Goal: Information Seeking & Learning: Compare options

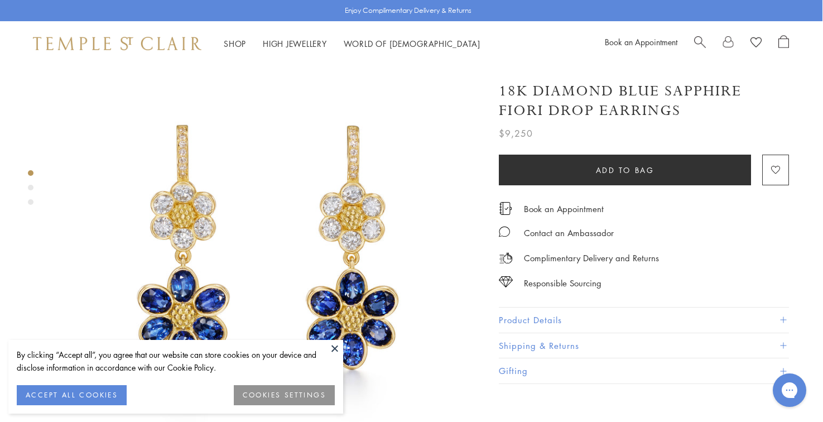
scroll to position [20, 1]
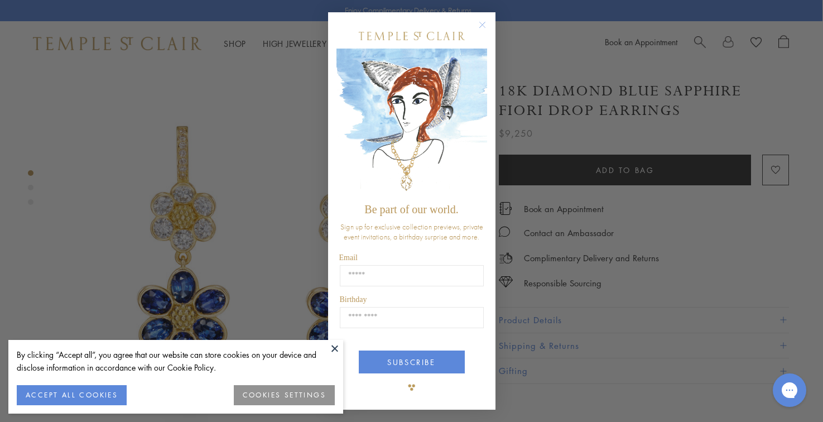
click at [482, 25] on circle "Close dialog" at bounding box center [481, 24] width 13 height 13
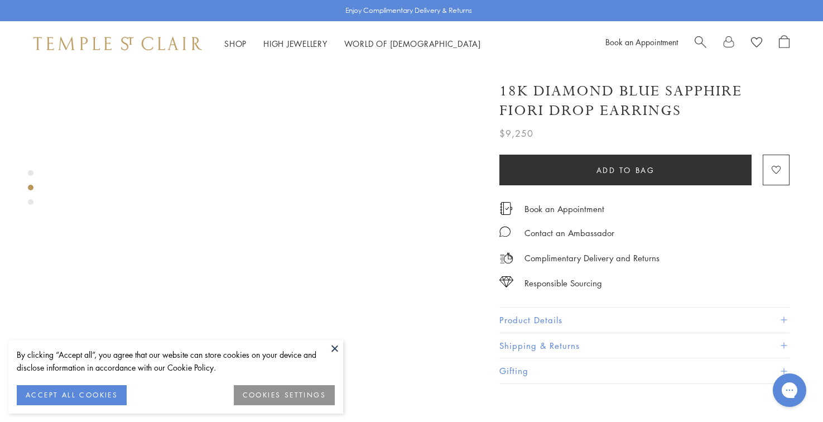
scroll to position [518, 0]
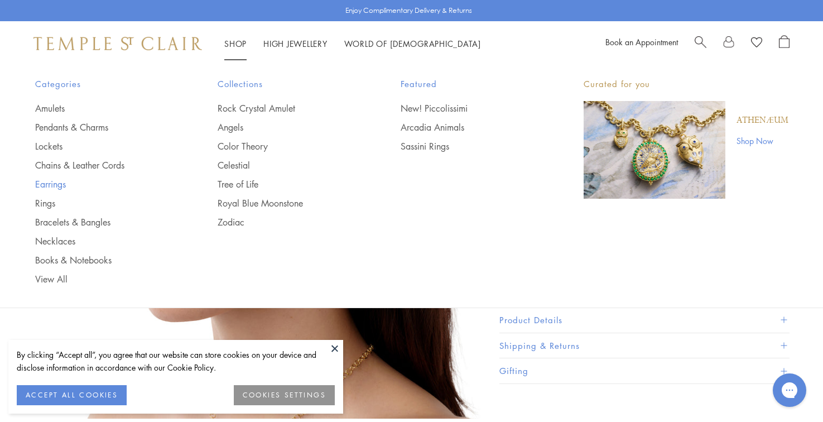
click at [62, 180] on link "Earrings" at bounding box center [104, 184] width 138 height 12
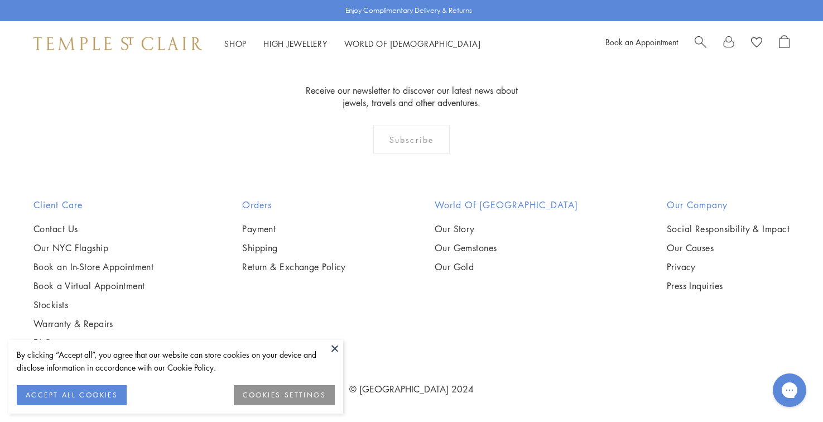
scroll to position [2636, 0]
click at [0, 0] on img at bounding box center [0, 0] width 0 height 0
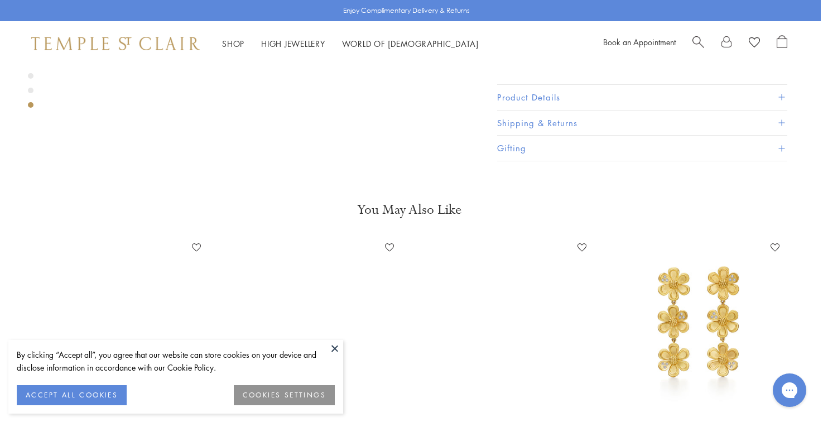
scroll to position [1218, 2]
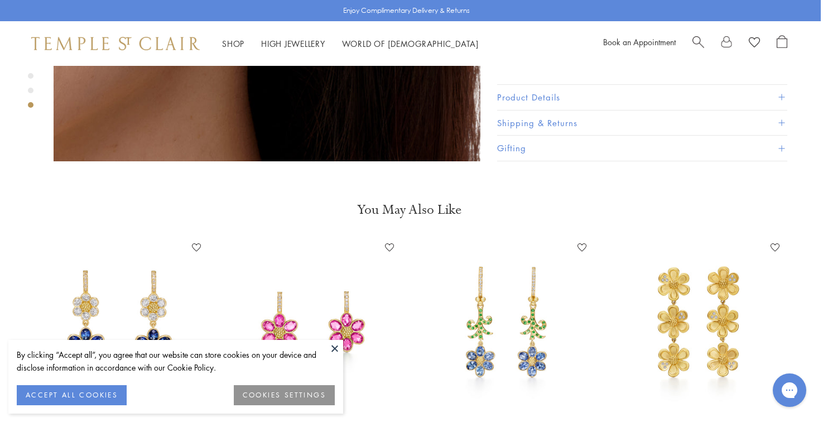
click at [338, 274] on img at bounding box center [313, 323] width 171 height 171
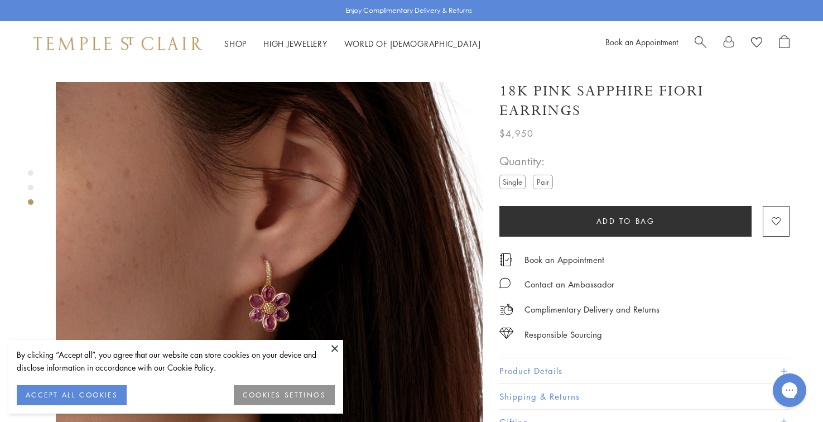
scroll to position [862, 0]
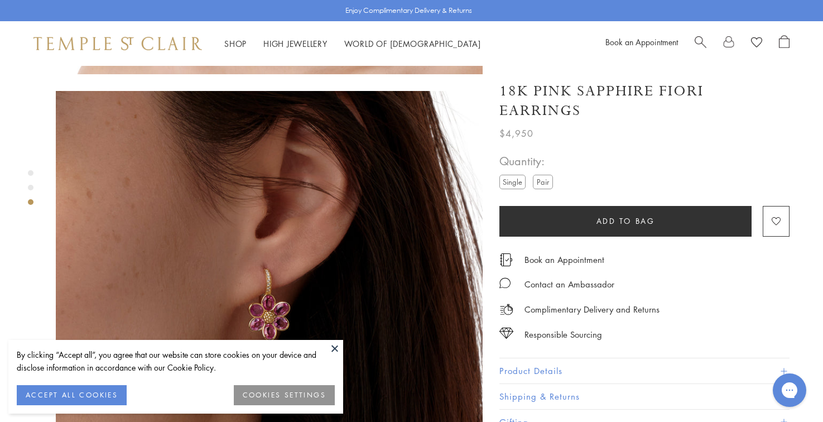
click at [549, 175] on ul "Single Pair" at bounding box center [528, 183] width 58 height 17
click at [545, 175] on label "Pair" at bounding box center [543, 182] width 20 height 14
click at [335, 346] on button at bounding box center [334, 348] width 17 height 17
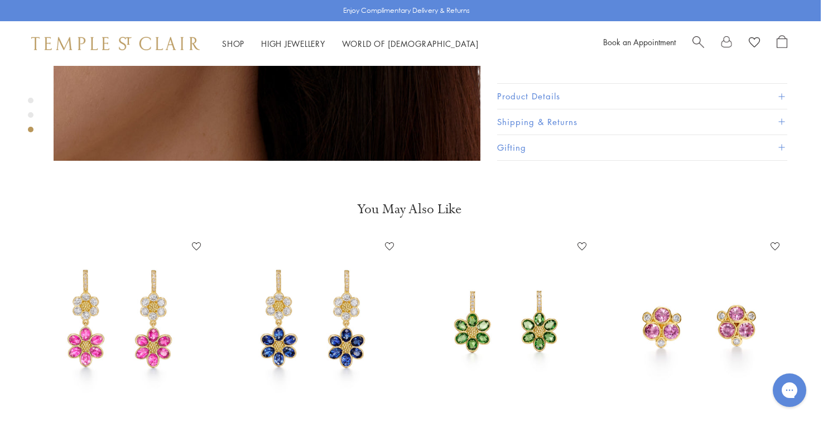
scroll to position [1229, 2]
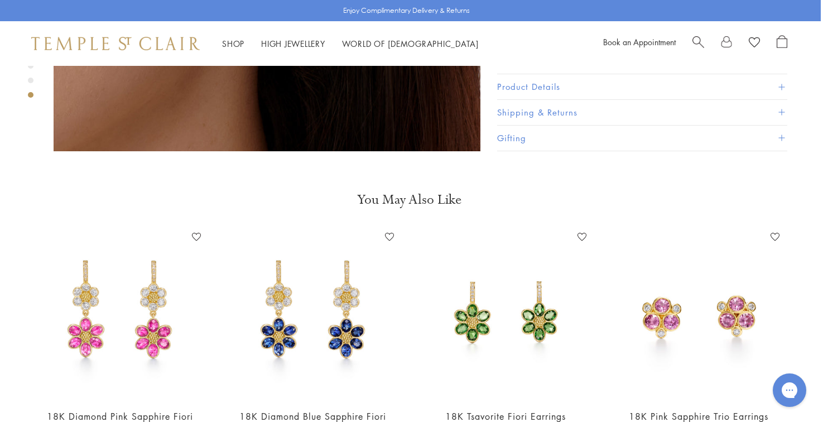
click at [273, 280] on img at bounding box center [313, 313] width 171 height 171
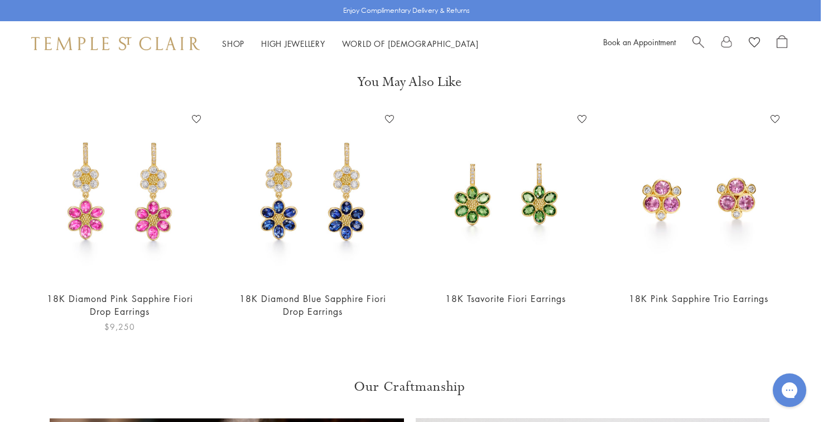
scroll to position [1341, 2]
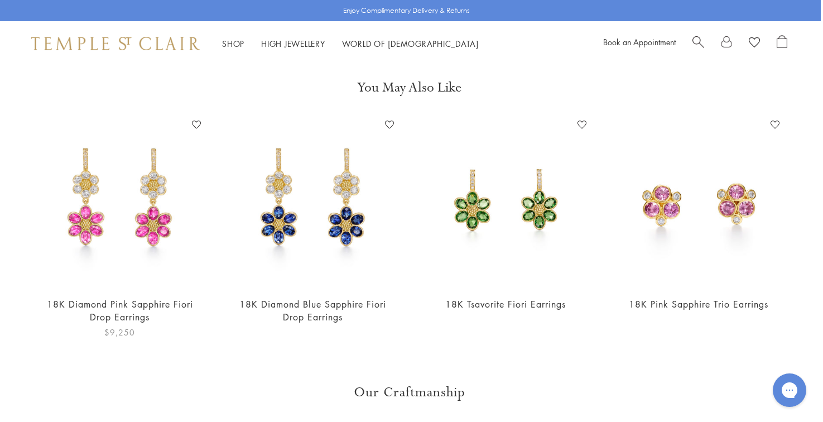
click at [150, 179] on img at bounding box center [120, 201] width 171 height 171
click at [471, 177] on img at bounding box center [506, 201] width 171 height 171
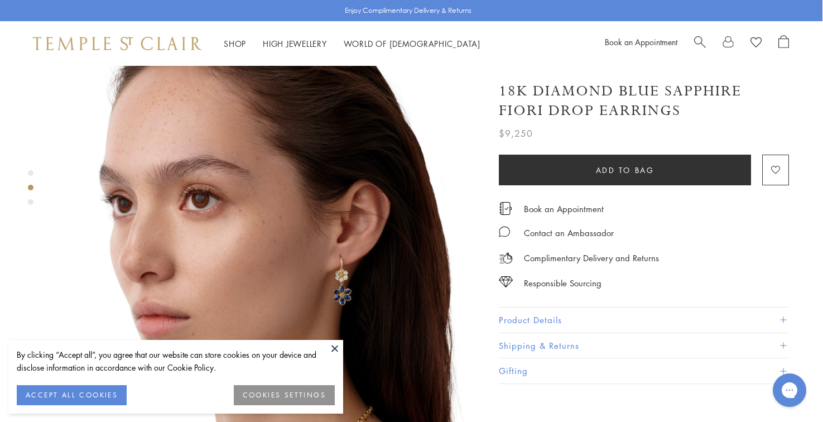
scroll to position [456, 2]
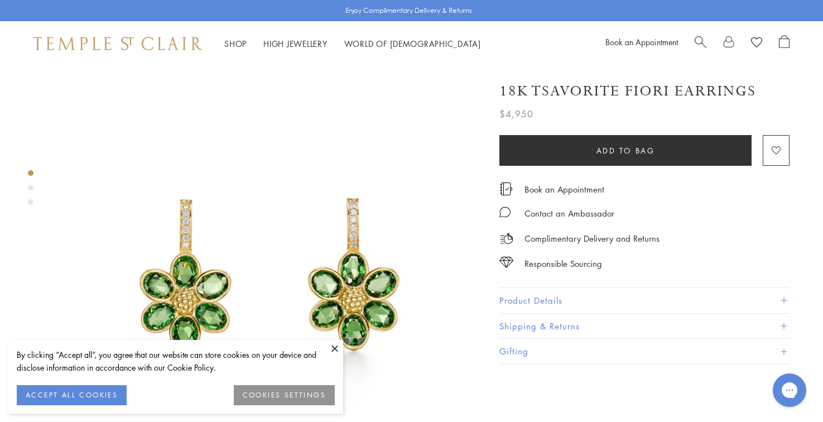
click at [532, 295] on button "Product Details" at bounding box center [644, 300] width 290 height 25
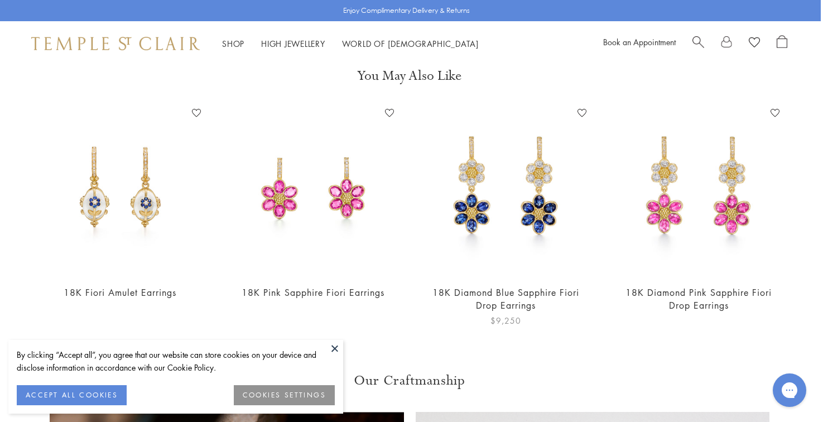
scroll to position [1355, 2]
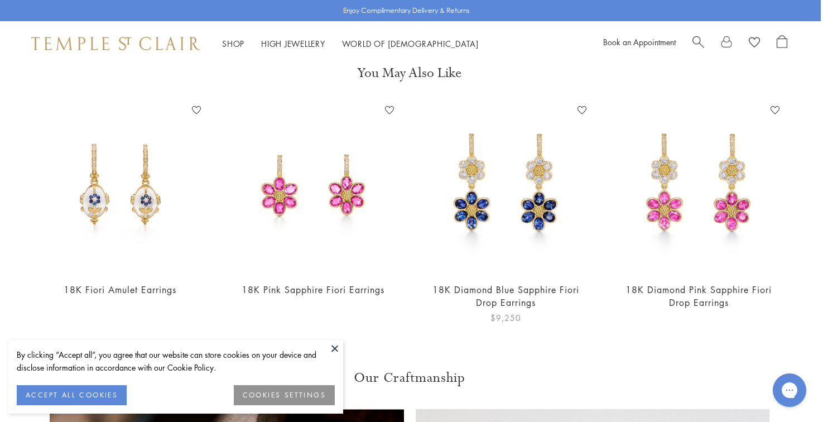
click at [508, 187] on img at bounding box center [506, 187] width 171 height 171
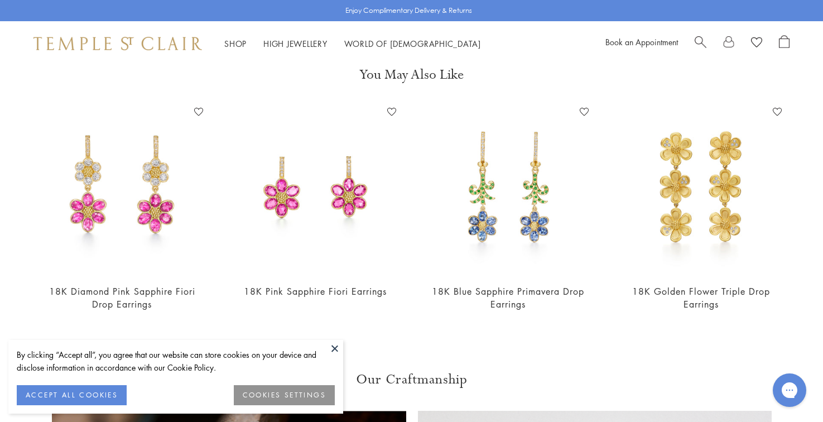
scroll to position [1386, 0]
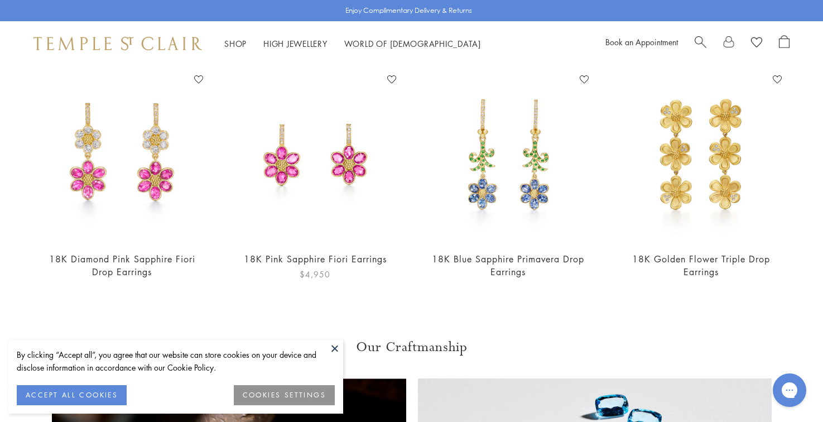
click at [354, 137] on img at bounding box center [315, 156] width 171 height 171
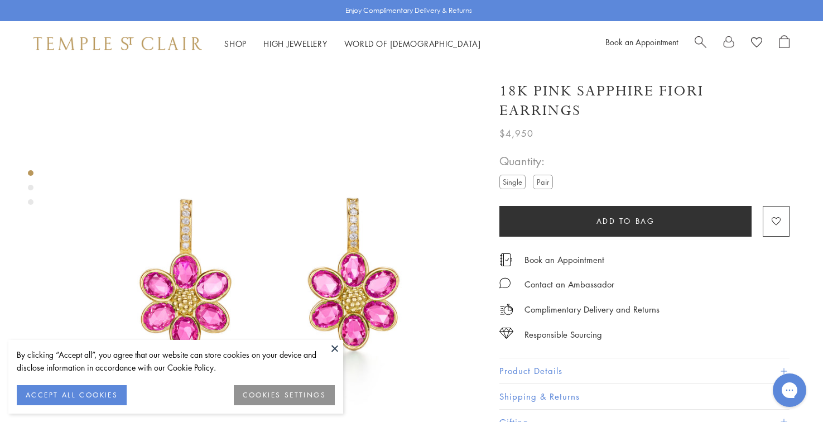
click at [552, 175] on label "Pair" at bounding box center [543, 182] width 20 height 14
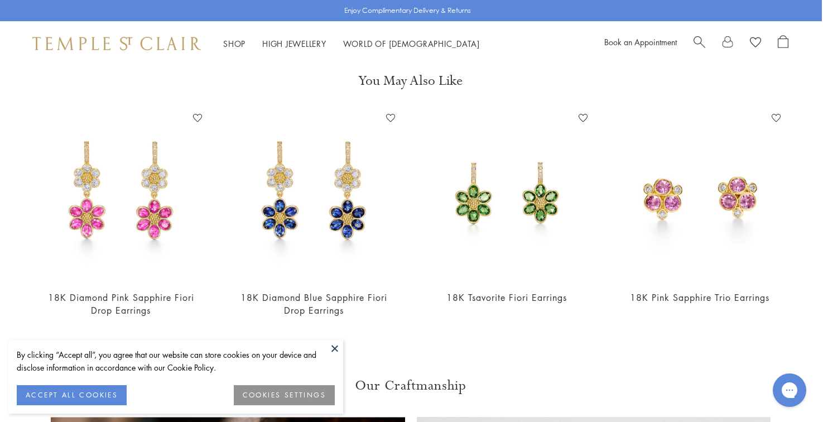
scroll to position [1395, 1]
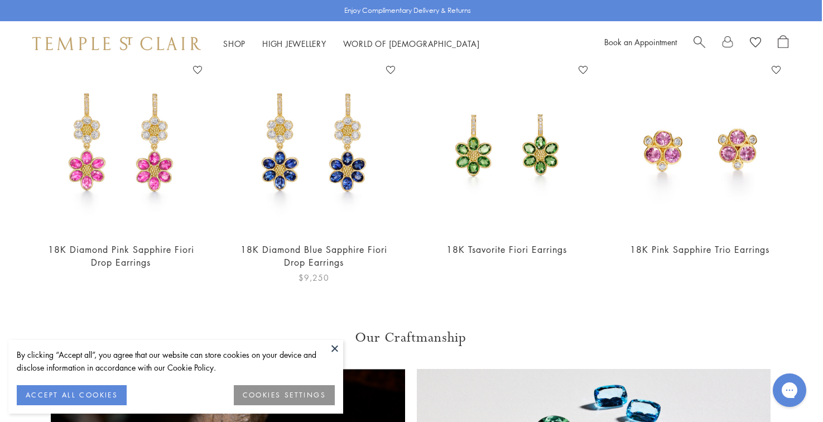
click at [338, 134] on img at bounding box center [314, 146] width 171 height 171
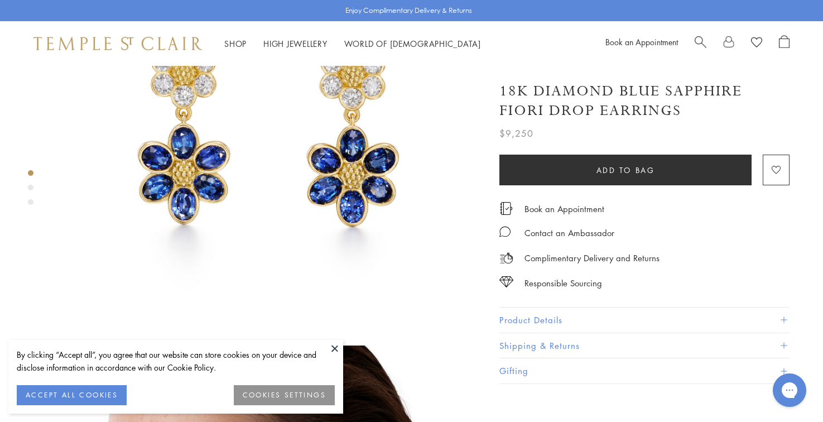
scroll to position [149, 0]
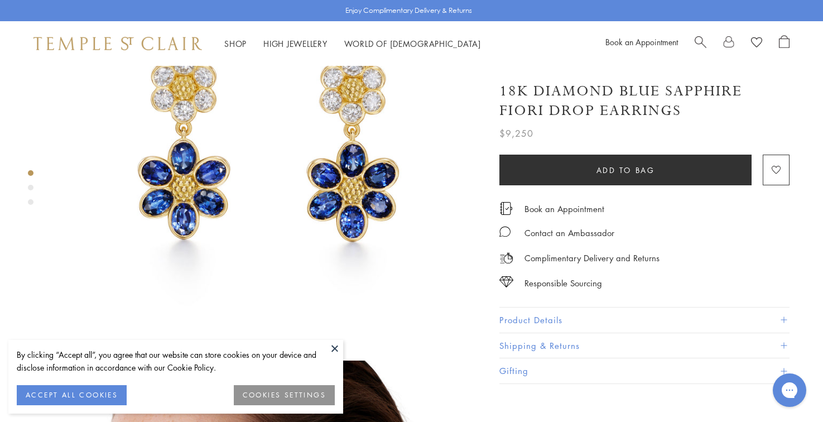
click at [542, 317] on button "Product Details" at bounding box center [644, 319] width 290 height 25
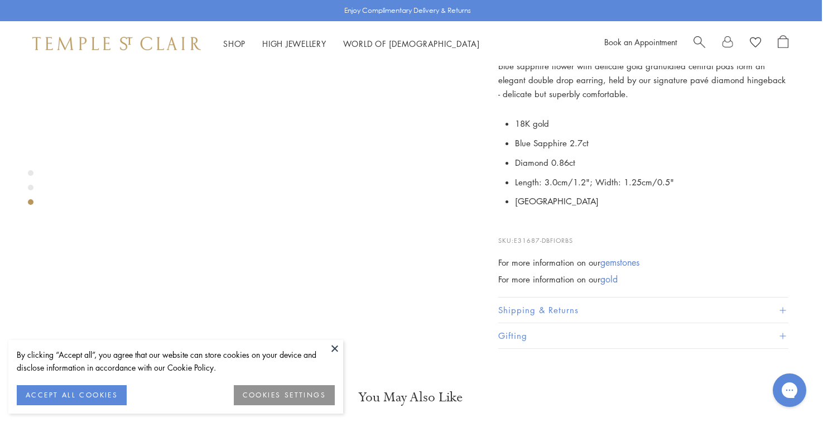
scroll to position [1028, 1]
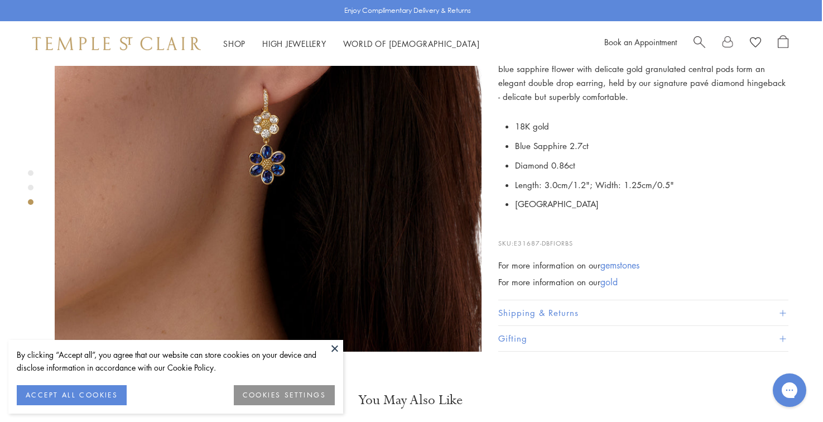
click at [547, 301] on button "Shipping & Returns" at bounding box center [643, 313] width 290 height 25
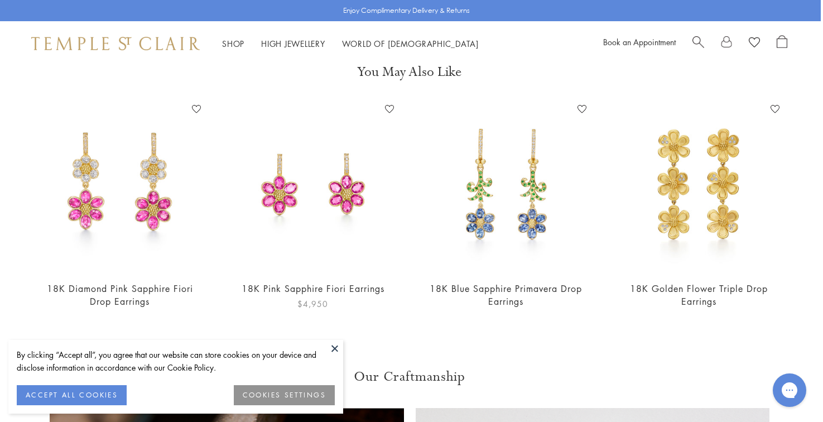
scroll to position [1353, 2]
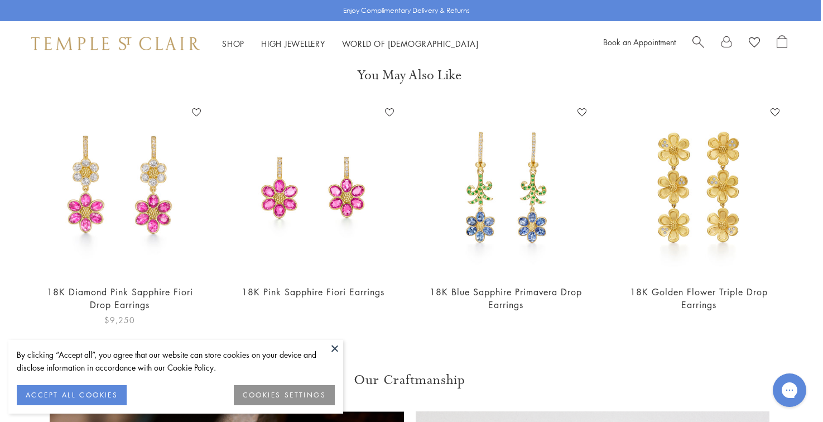
click at [155, 158] on img at bounding box center [120, 189] width 171 height 171
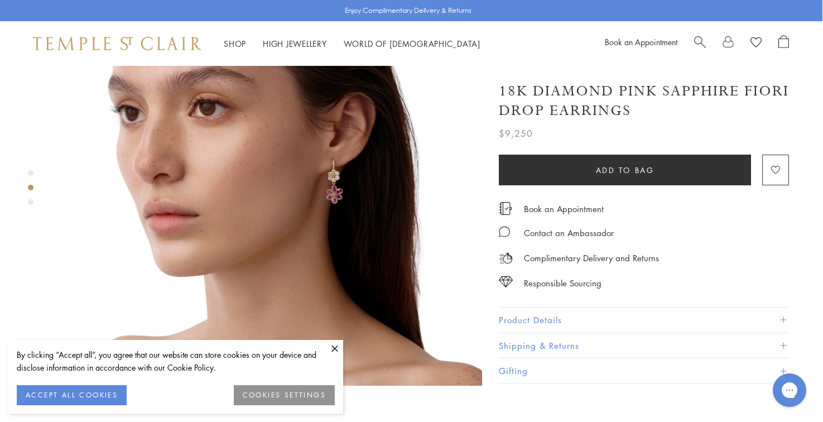
scroll to position [550, 1]
